Goal: Transaction & Acquisition: Purchase product/service

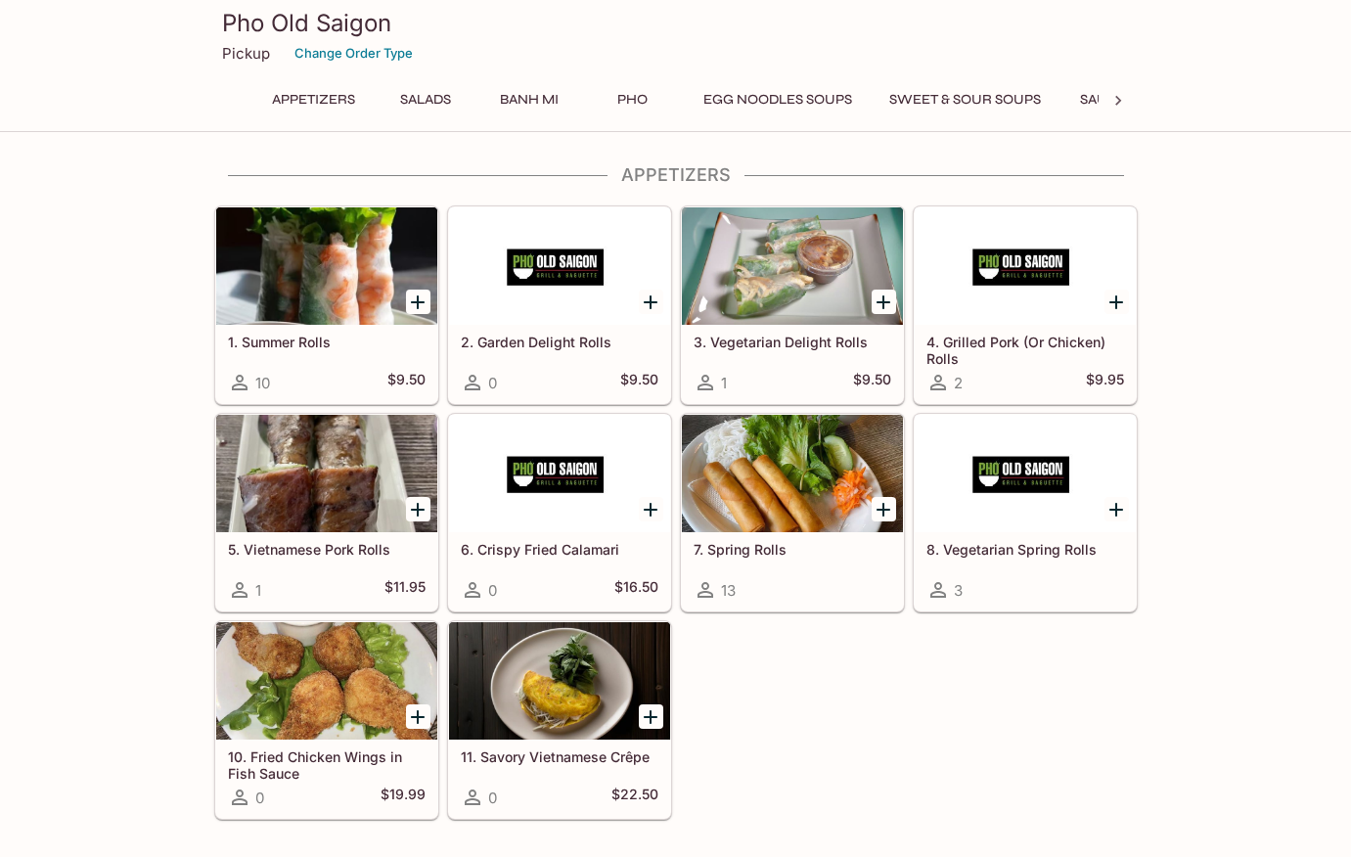
click at [623, 100] on button "Pho" at bounding box center [633, 99] width 88 height 27
click at [1168, 105] on div "Pho Old Saigon Pickup Change Order Type Appetizers Salads Banh Mi Pho Egg Noodl…" at bounding box center [675, 66] width 1351 height 132
click at [245, 100] on div at bounding box center [233, 100] width 39 height 29
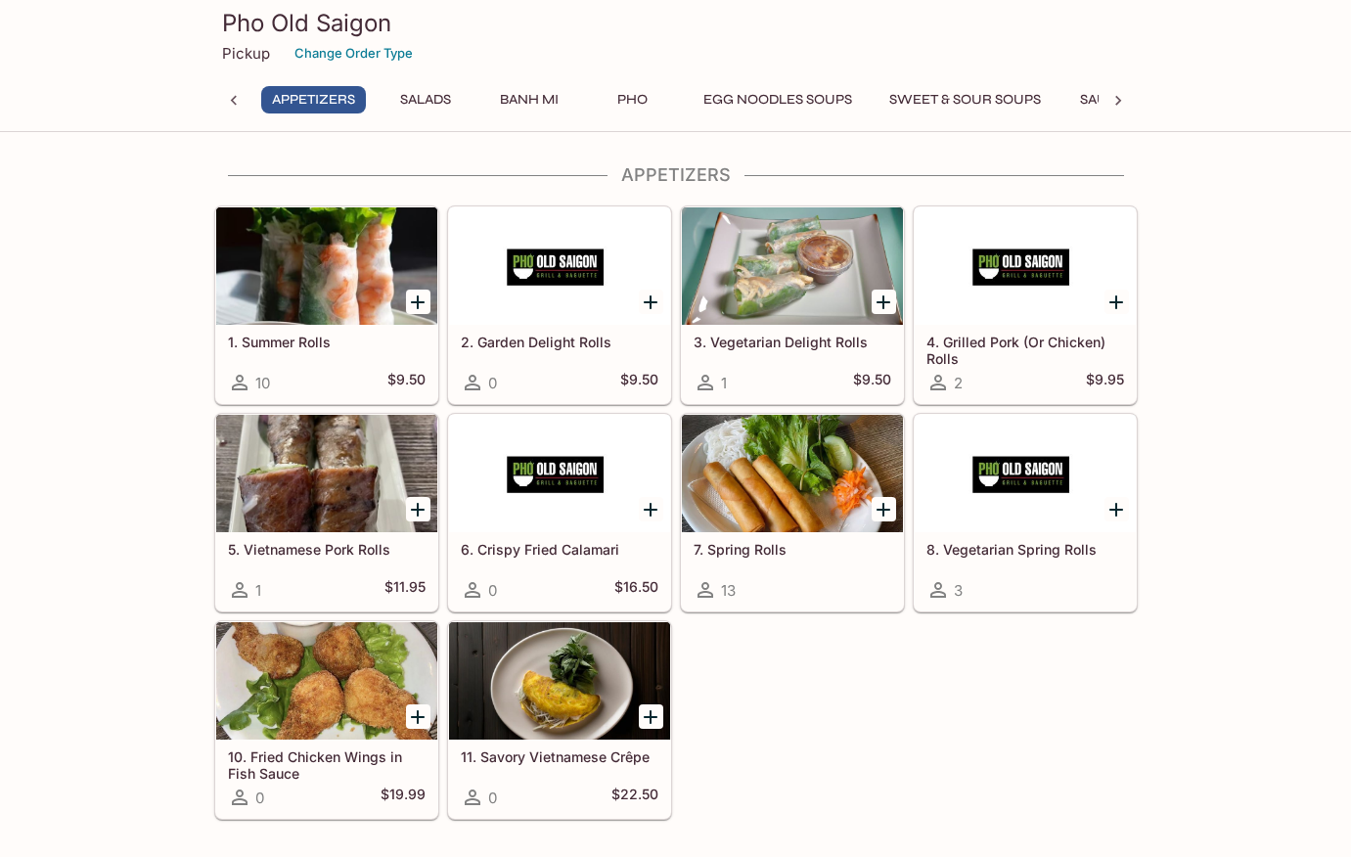
click at [245, 100] on div at bounding box center [233, 100] width 39 height 29
click at [244, 61] on p "Pickup" at bounding box center [246, 53] width 48 height 19
click at [250, 45] on p "Pickup" at bounding box center [246, 53] width 48 height 19
click at [387, 56] on button "Change Order Type" at bounding box center [354, 53] width 136 height 30
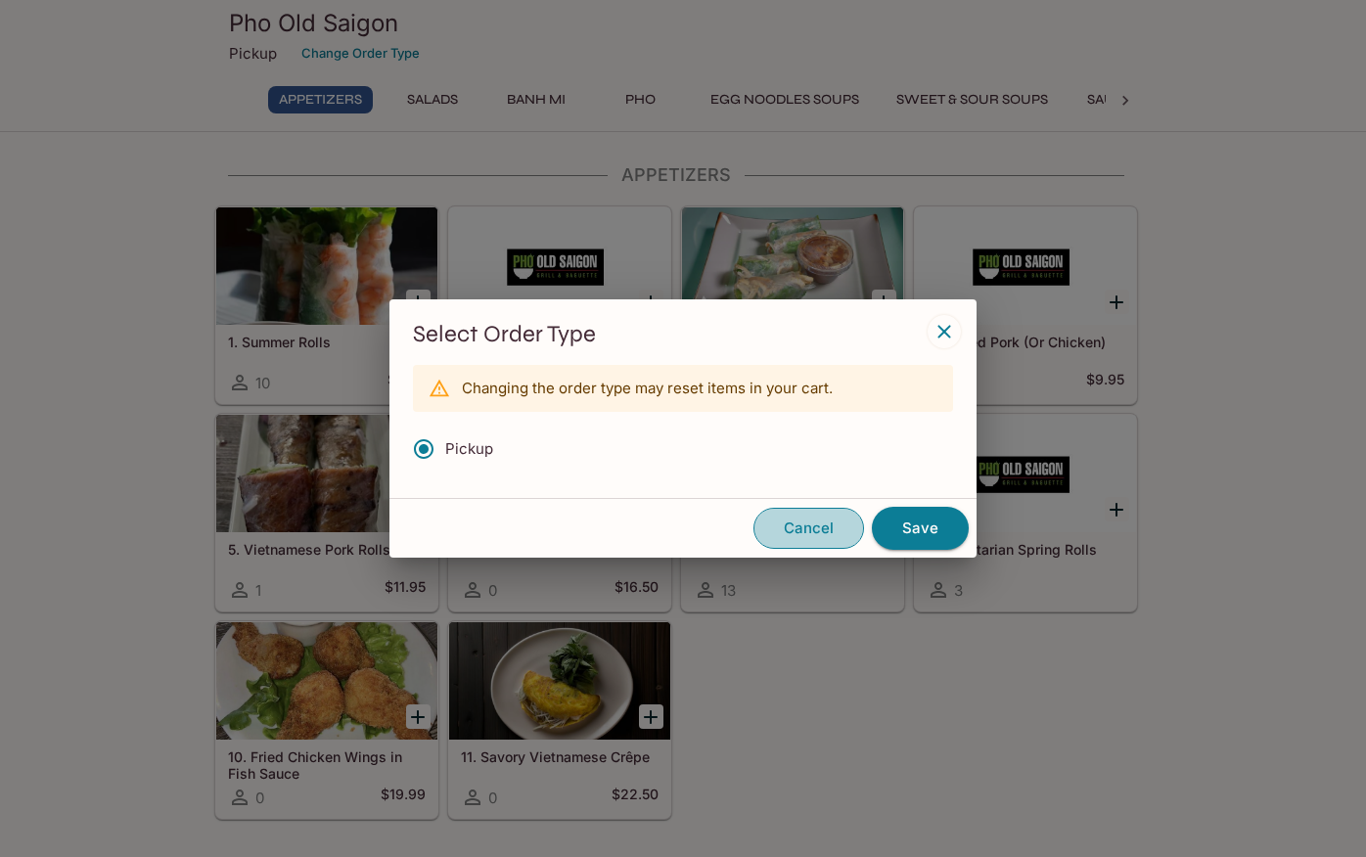
click at [804, 520] on button "Cancel" at bounding box center [808, 528] width 111 height 41
